Goal: Transaction & Acquisition: Purchase product/service

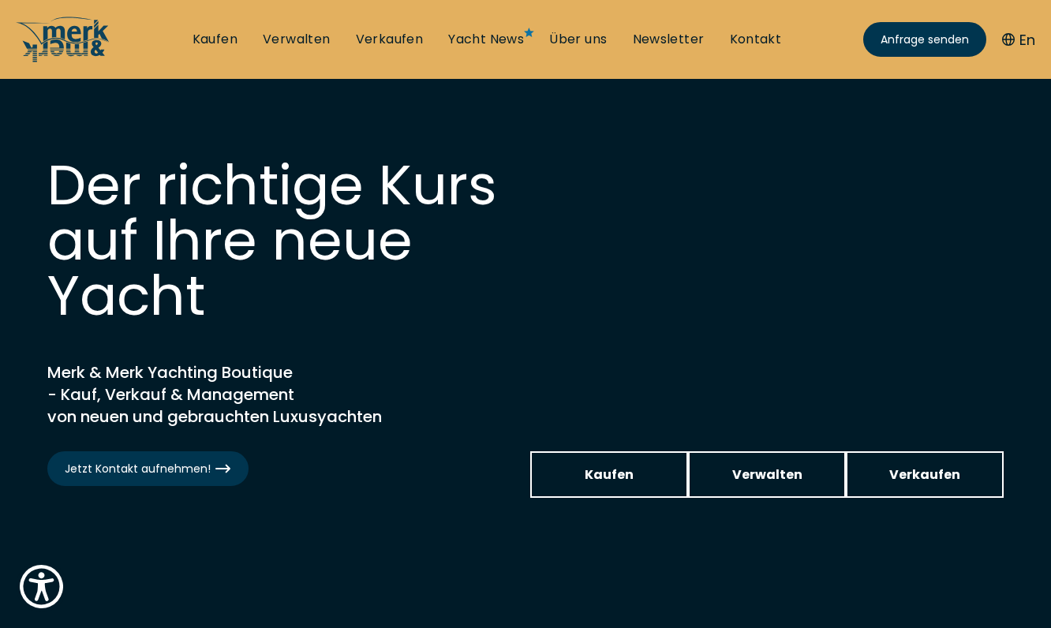
click at [193, 39] on li "Kaufen" at bounding box center [215, 39] width 70 height 17
click at [211, 42] on link "Kaufen" at bounding box center [215, 39] width 45 height 17
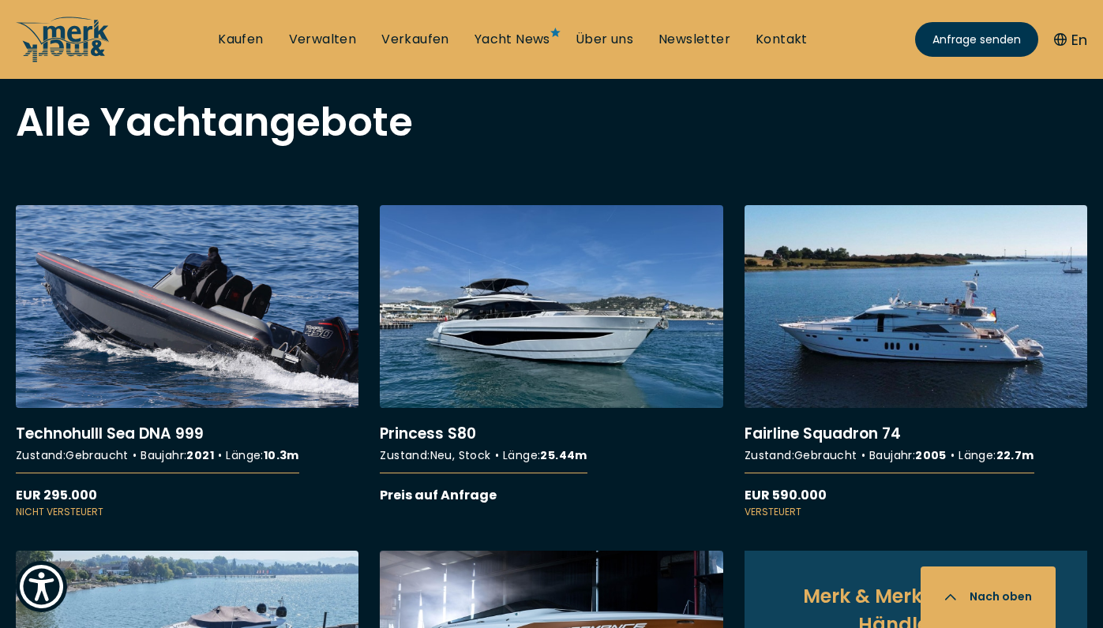
scroll to position [1431, 0]
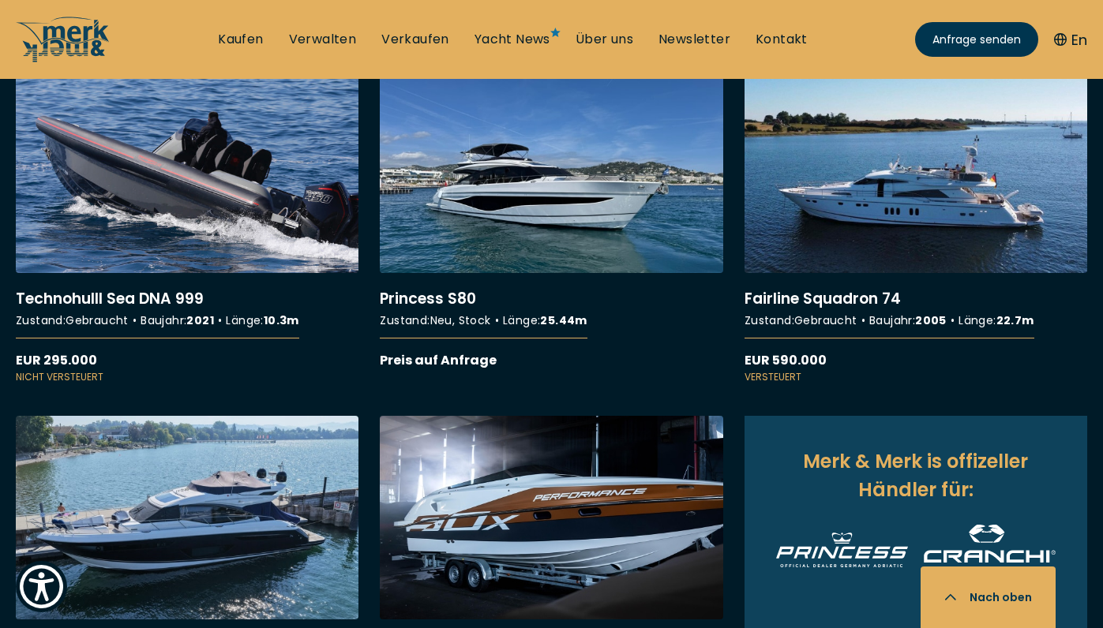
click at [554, 204] on link "More details about Princess S80" at bounding box center [551, 220] width 343 height 301
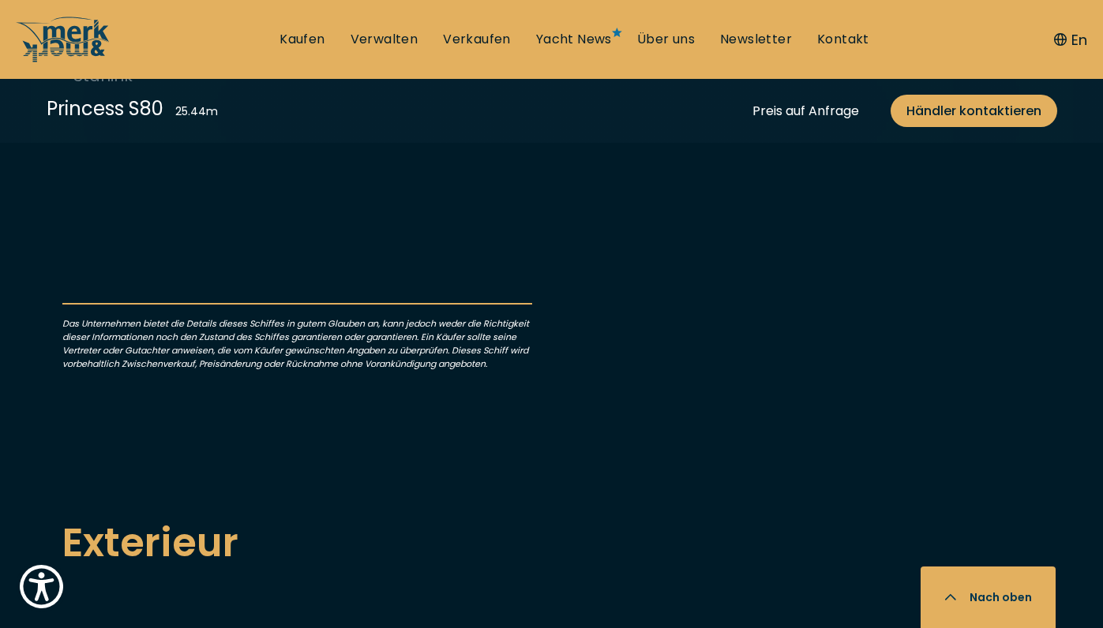
scroll to position [1228, 0]
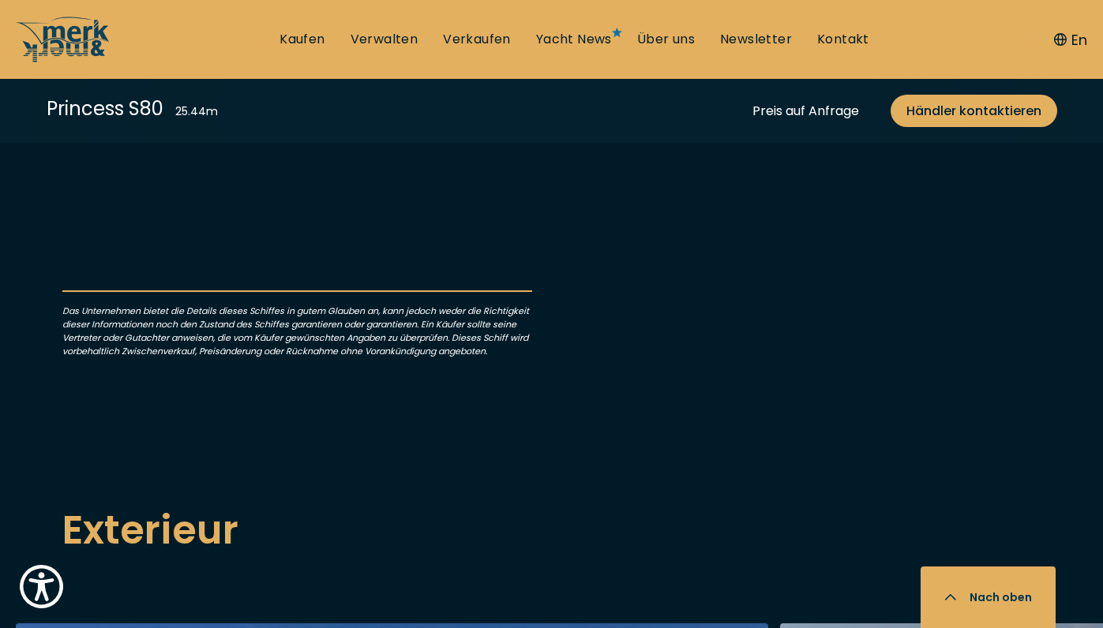
drag, startPoint x: 75, startPoint y: 320, endPoint x: 271, endPoint y: 324, distance: 196.6
copy p "Freistehende Badewanne"
drag, startPoint x: 74, startPoint y: 405, endPoint x: 298, endPoint y: 403, distance: 224.1
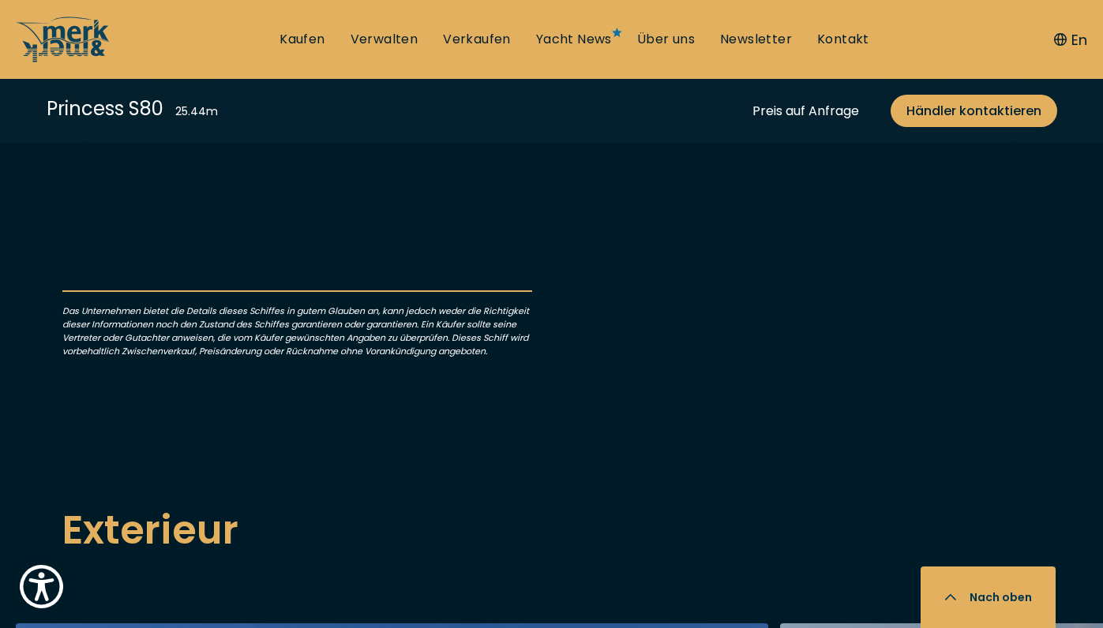
copy p "Fernseher im Außenbereich"
